Goal: Task Accomplishment & Management: Manage account settings

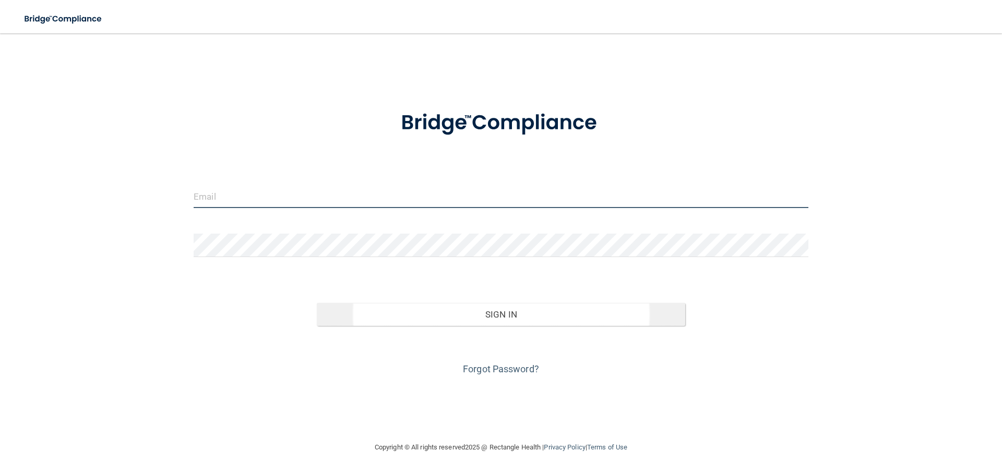
type input "[EMAIL_ADDRESS][DOMAIN_NAME]"
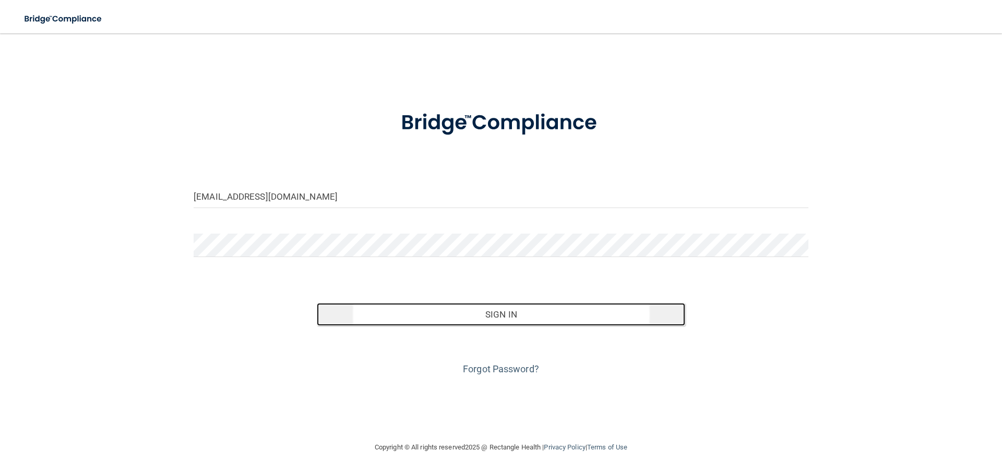
click at [498, 308] on button "Sign In" at bounding box center [501, 314] width 369 height 23
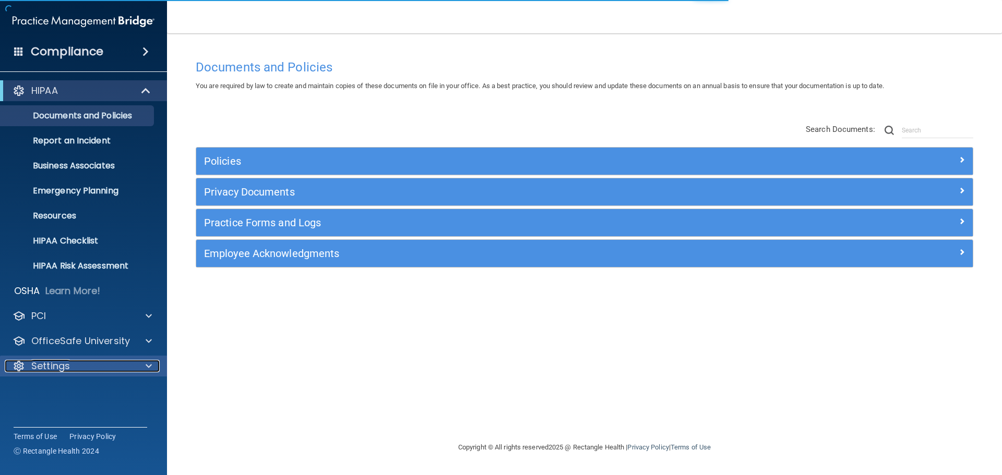
click at [37, 370] on p "Settings" at bounding box center [50, 366] width 39 height 13
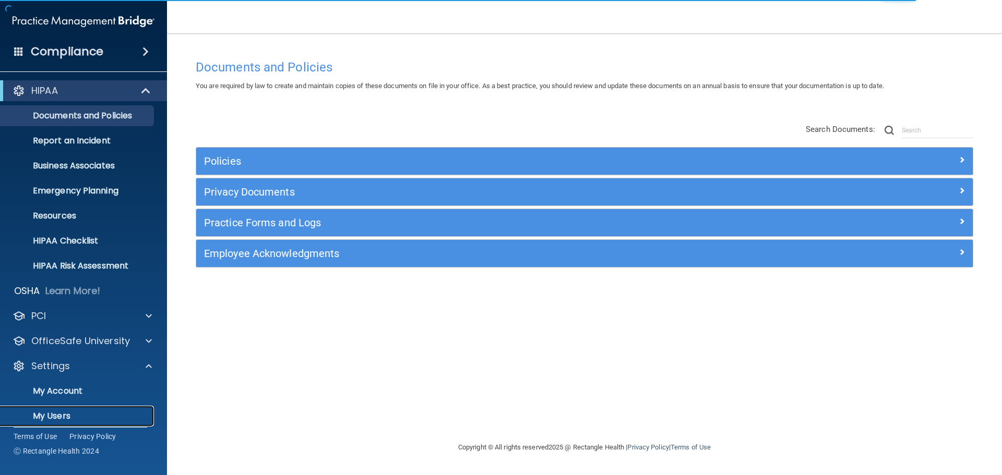
click at [35, 416] on p "My Users" at bounding box center [78, 416] width 142 height 10
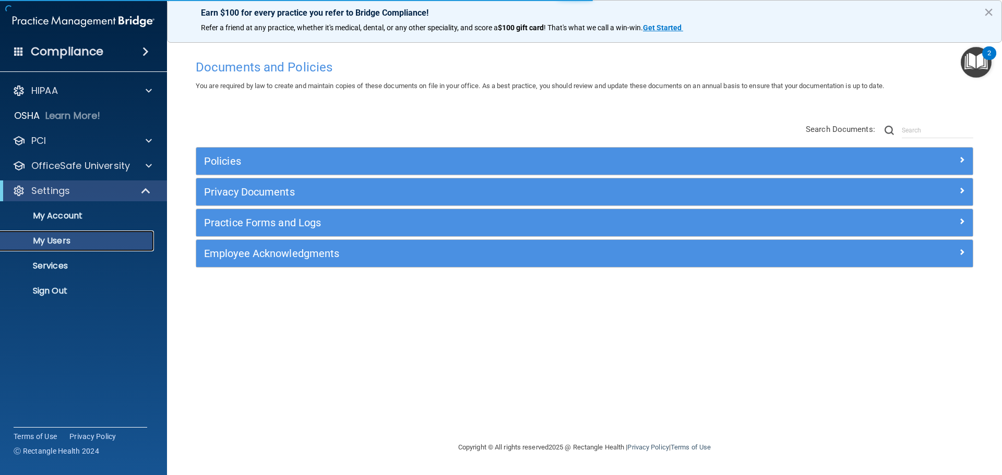
select select "20"
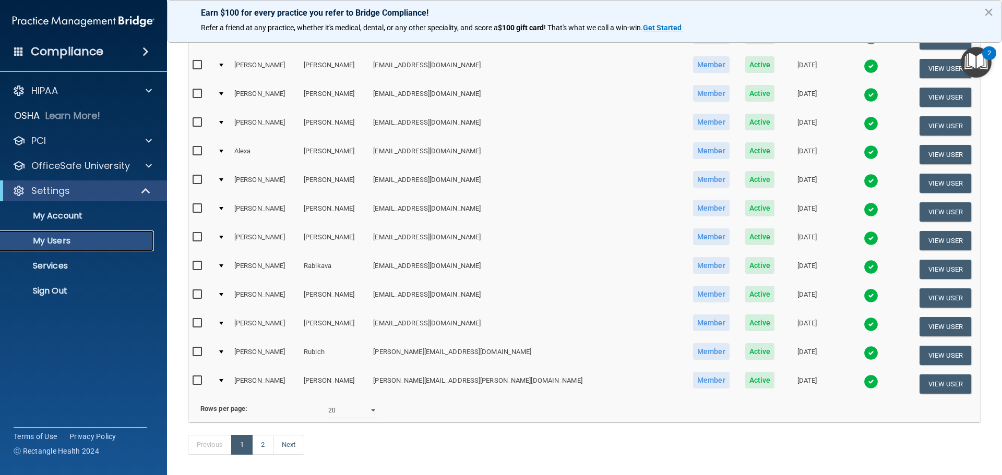
scroll to position [365, 0]
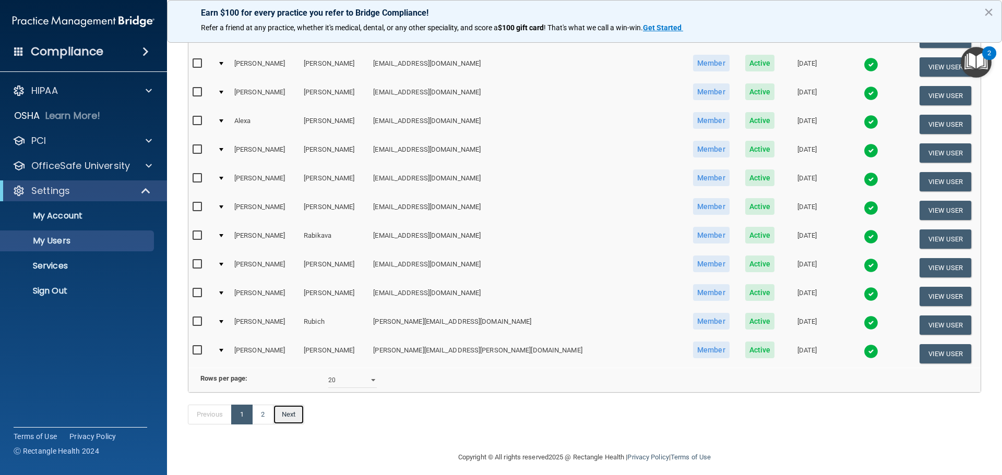
click at [284, 425] on link "Next" at bounding box center [288, 415] width 31 height 20
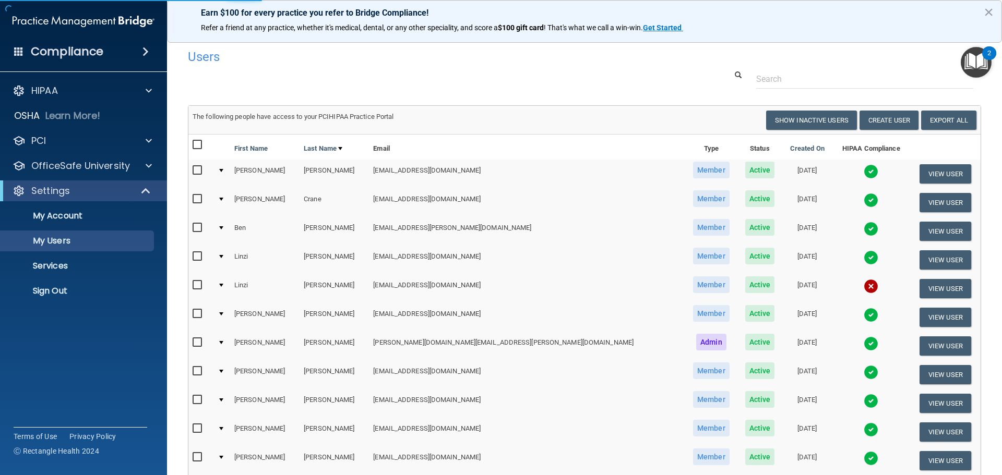
select select "20"
